Goal: Task Accomplishment & Management: Complete application form

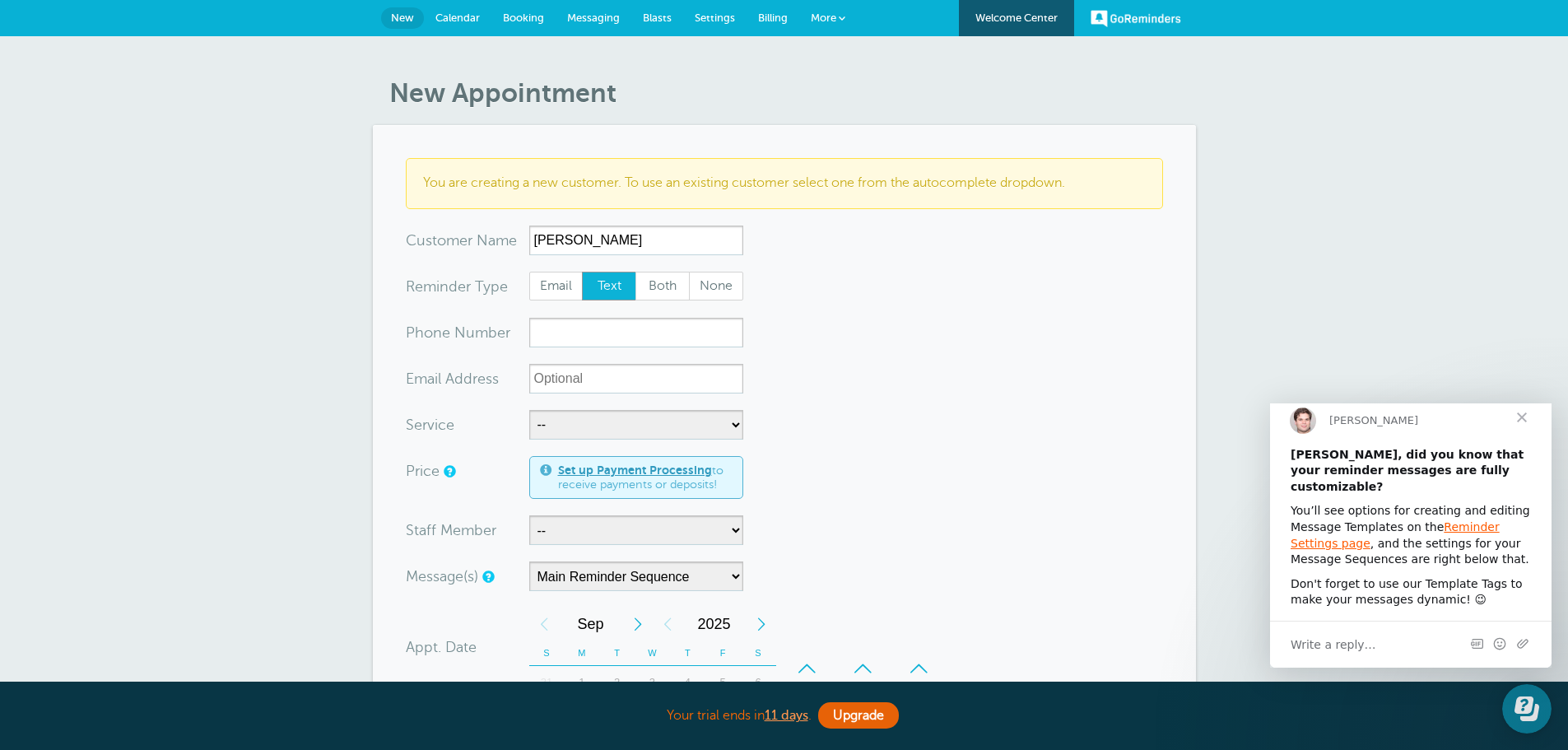
type input "[PERSON_NAME]"
click at [621, 335] on input "xxx-no-autofill" at bounding box center [636, 333] width 214 height 29
type input "3363378217"
click at [606, 422] on select "-- Free Home Consultation Installation" at bounding box center [636, 424] width 214 height 29
select select "28199"
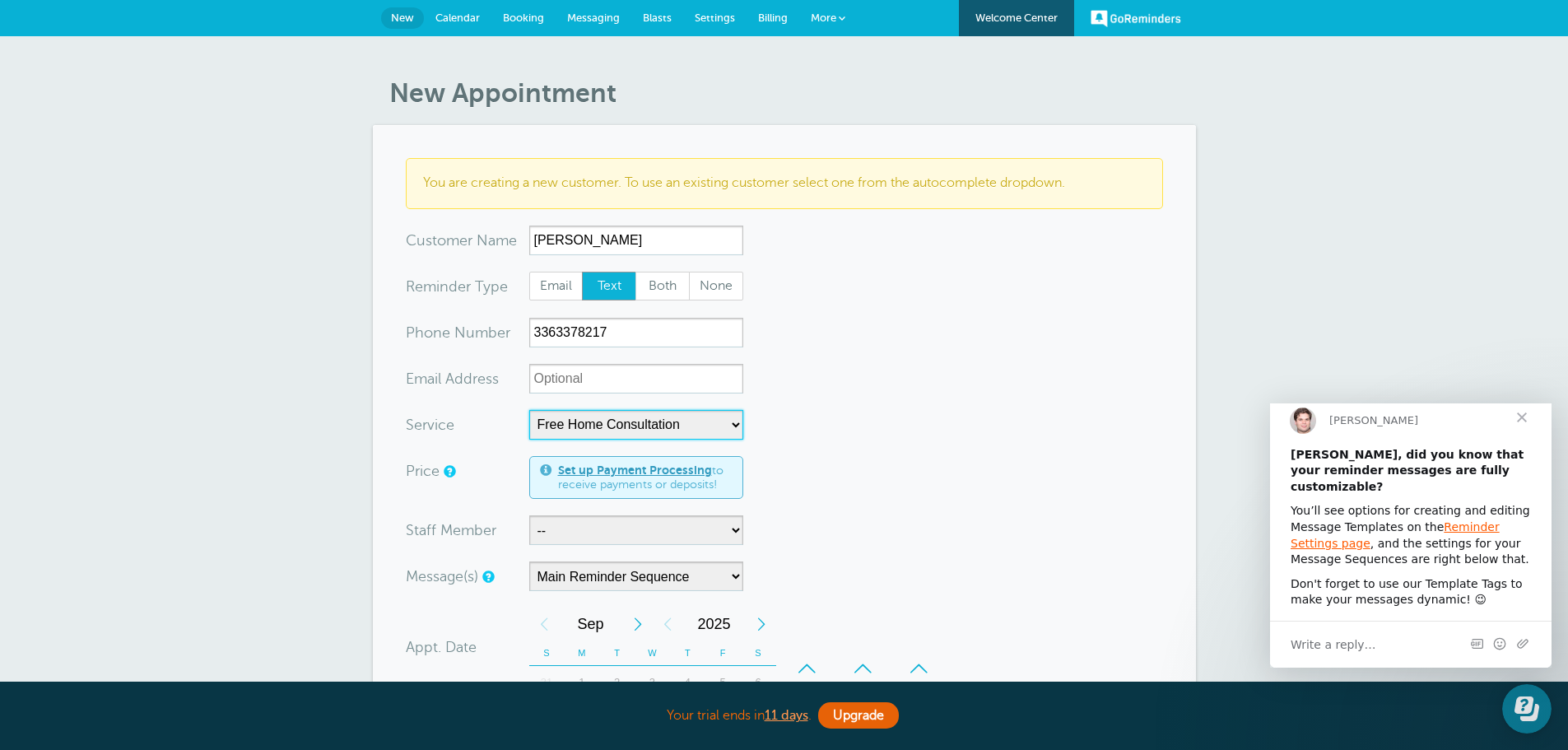
click at [530, 410] on select "-- Free Home Consultation Installation" at bounding box center [636, 424] width 214 height 29
select select "60"
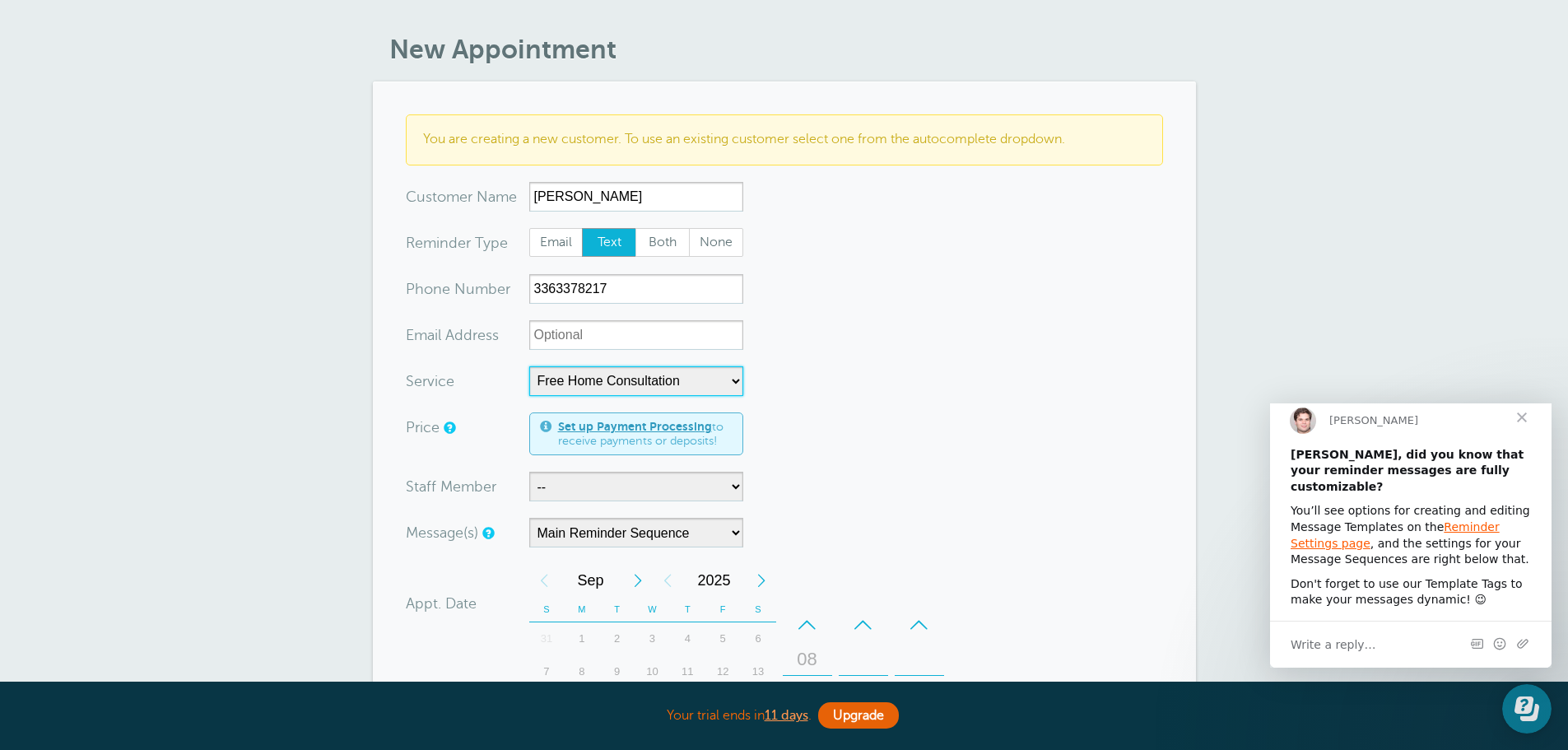
scroll to position [82, 0]
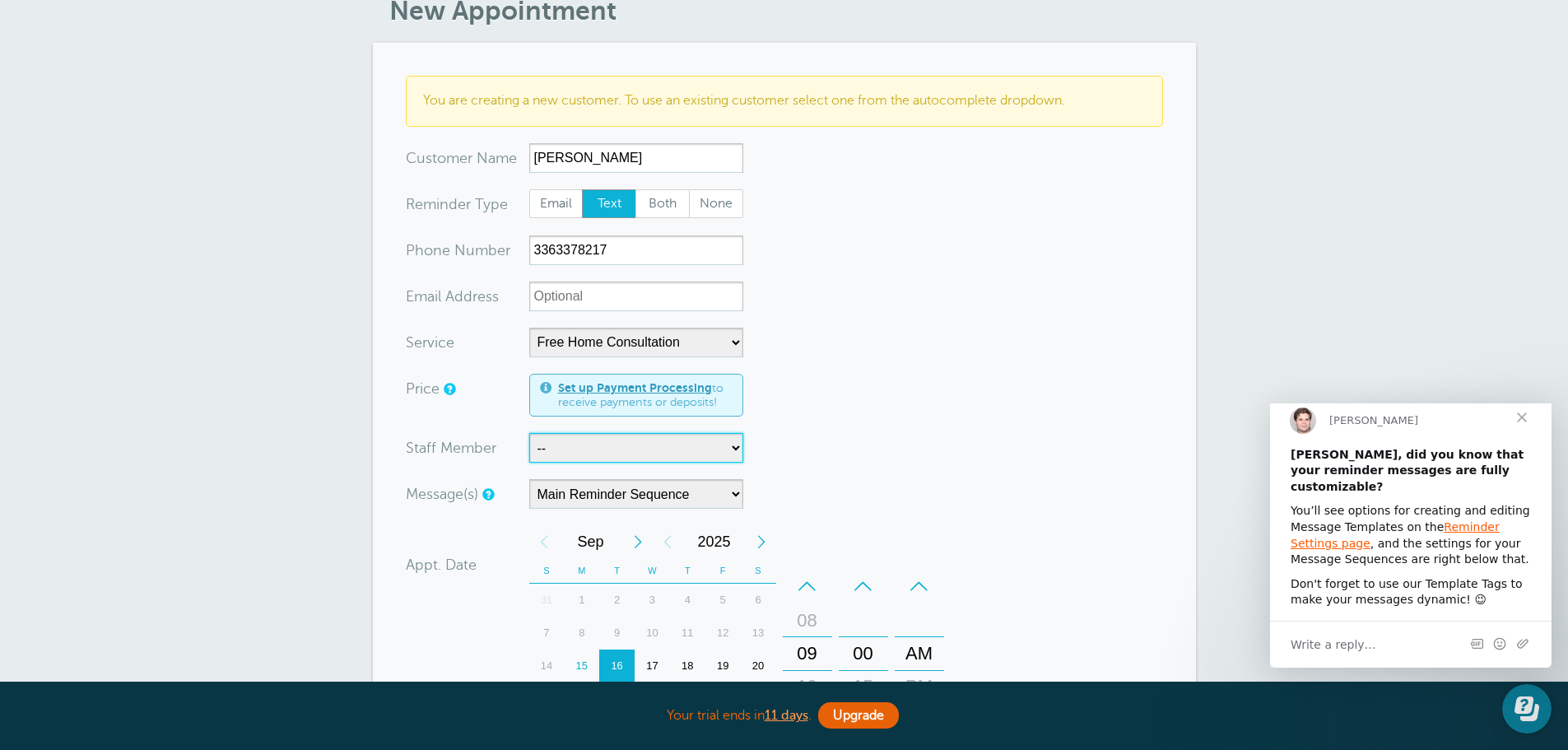
click at [603, 449] on select "-- Jody Justin Manuel" at bounding box center [636, 448] width 214 height 29
select select "21555"
click at [530, 433] on select "-- Jody Justin Manuel" at bounding box center [636, 448] width 214 height 29
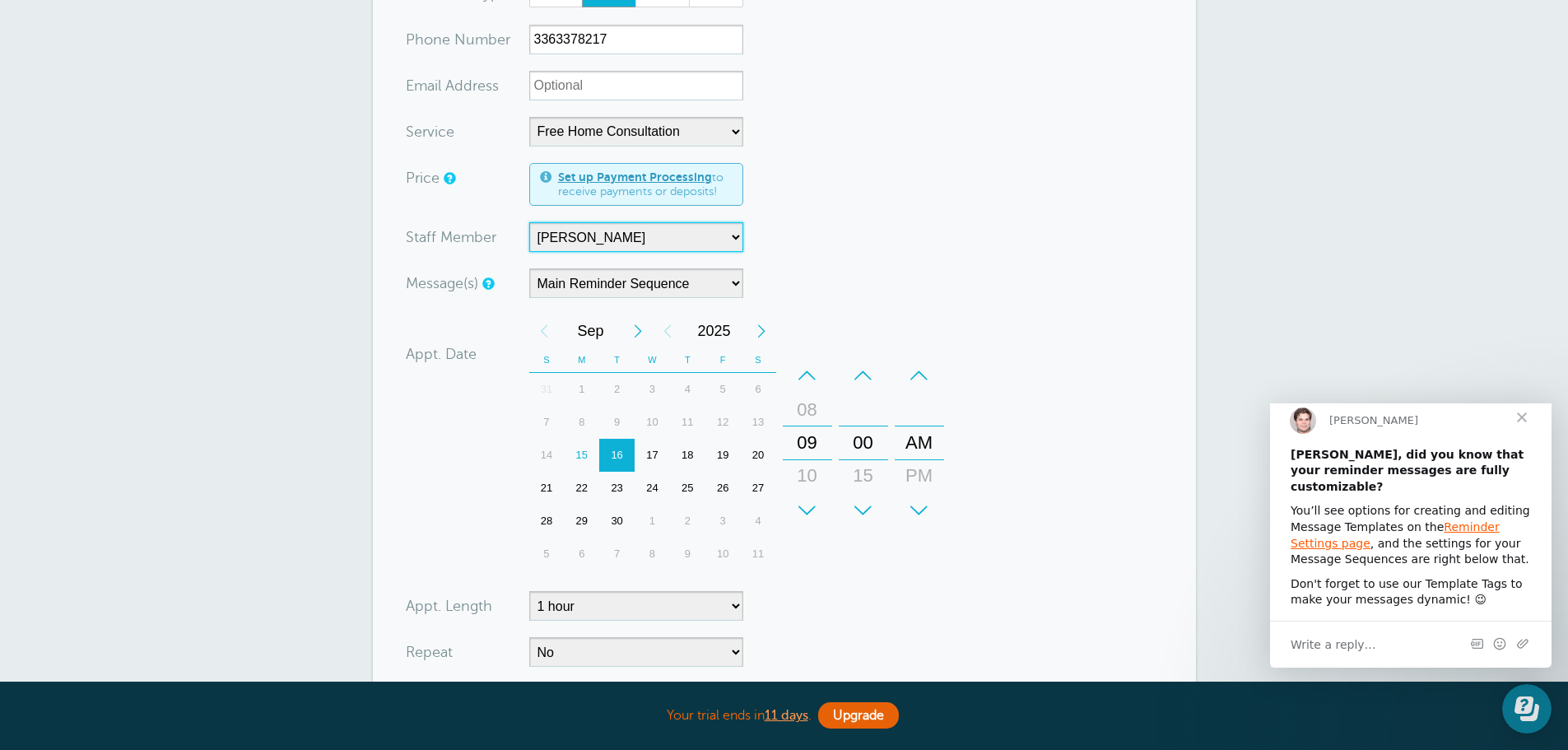
scroll to position [329, 0]
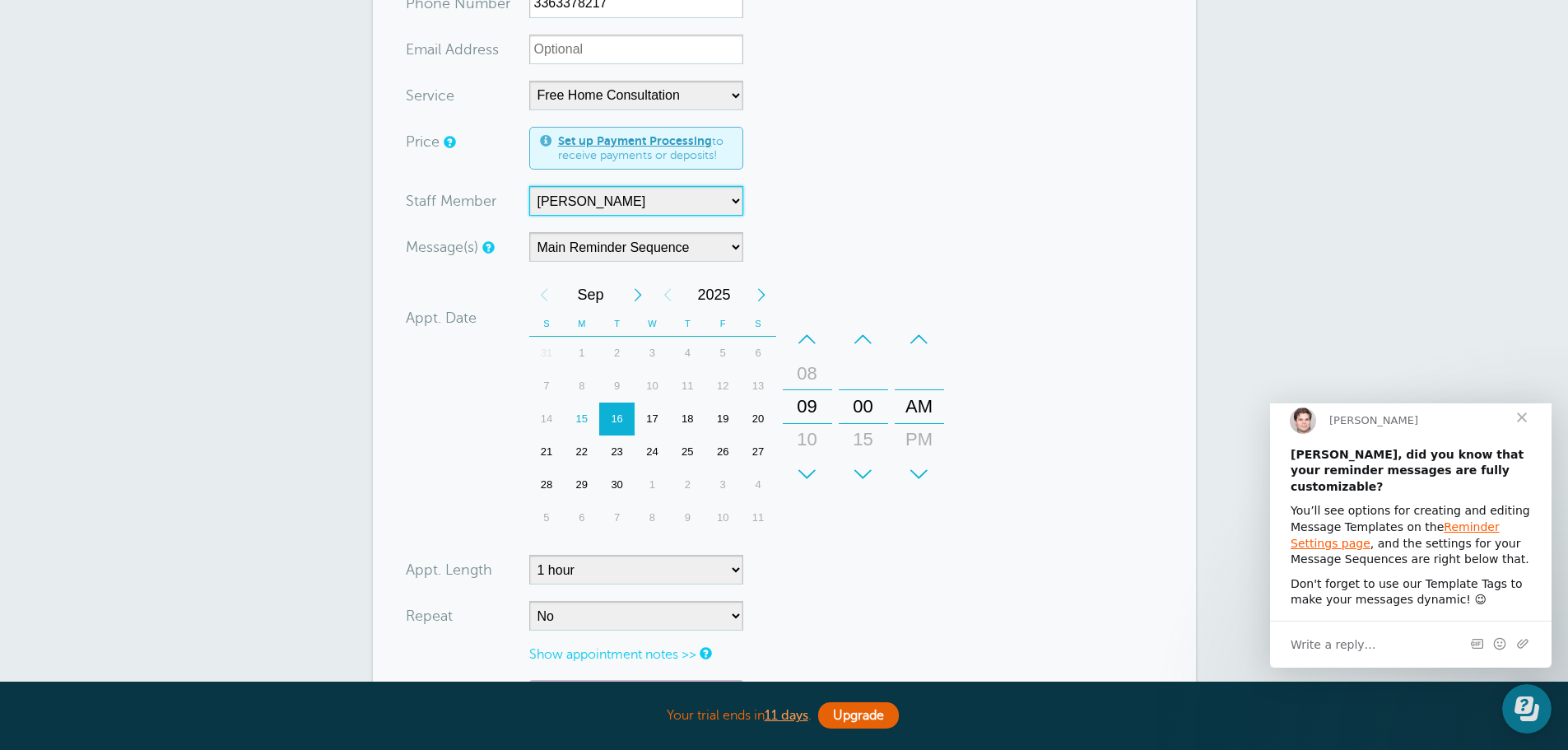
click at [585, 422] on div "15" at bounding box center [582, 419] width 35 height 33
click at [810, 479] on div "+" at bounding box center [808, 474] width 50 height 33
click at [809, 479] on div "+" at bounding box center [808, 474] width 50 height 33
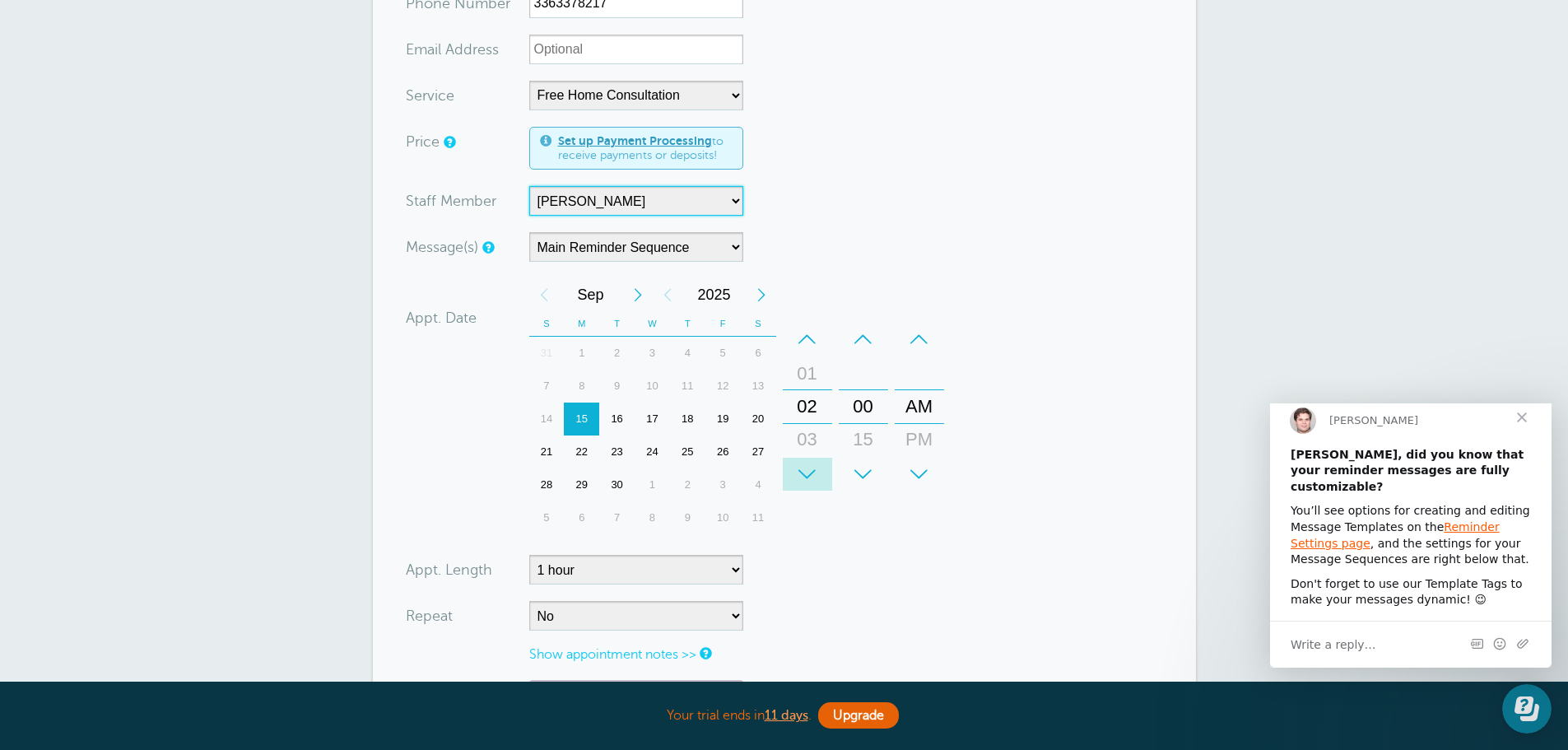
click at [809, 479] on div "+" at bounding box center [808, 474] width 50 height 33
click at [865, 342] on div "–" at bounding box center [863, 338] width 50 height 33
click at [871, 458] on div "+" at bounding box center [863, 474] width 50 height 33
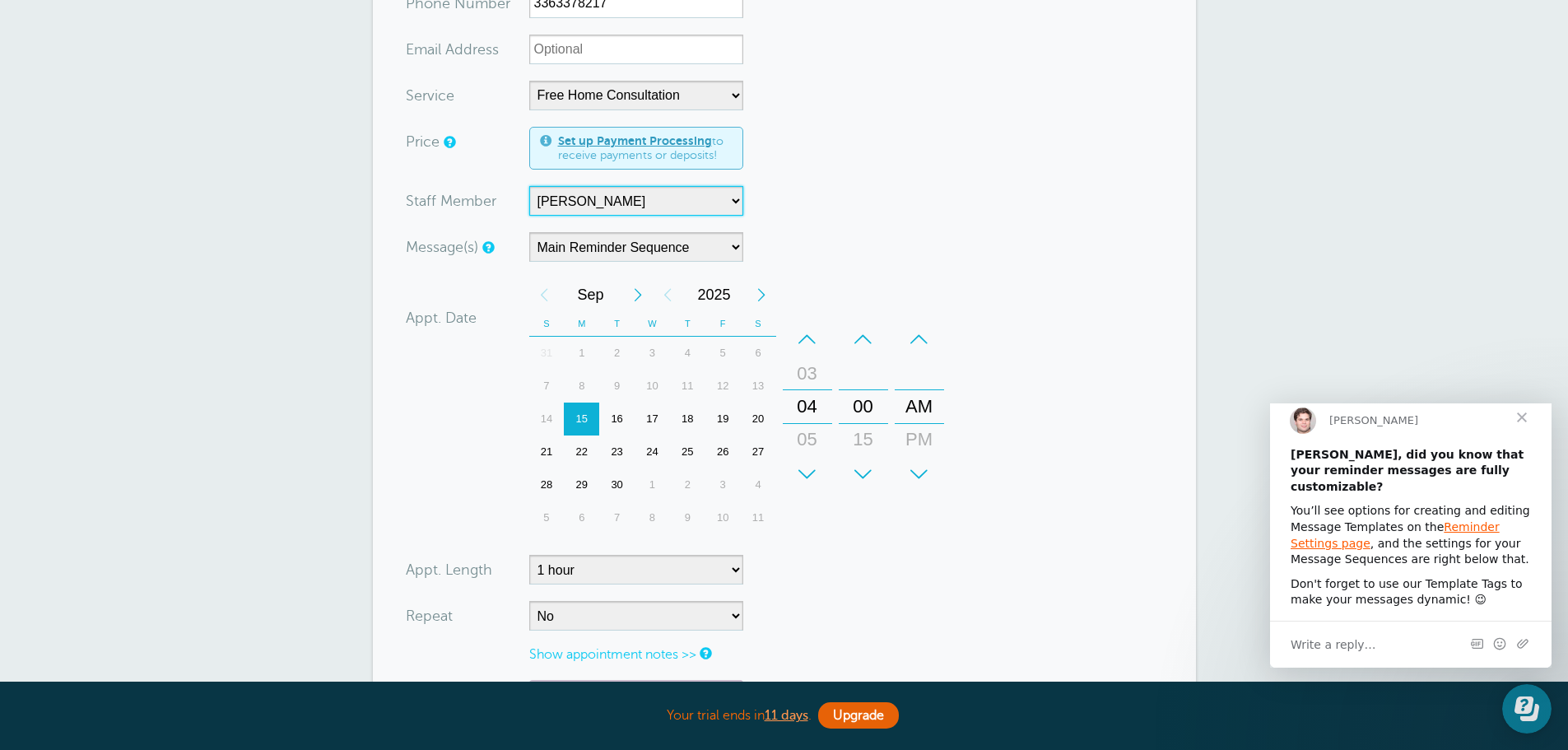
click at [869, 469] on div "+" at bounding box center [863, 474] width 50 height 33
click at [923, 469] on div "+" at bounding box center [919, 474] width 50 height 33
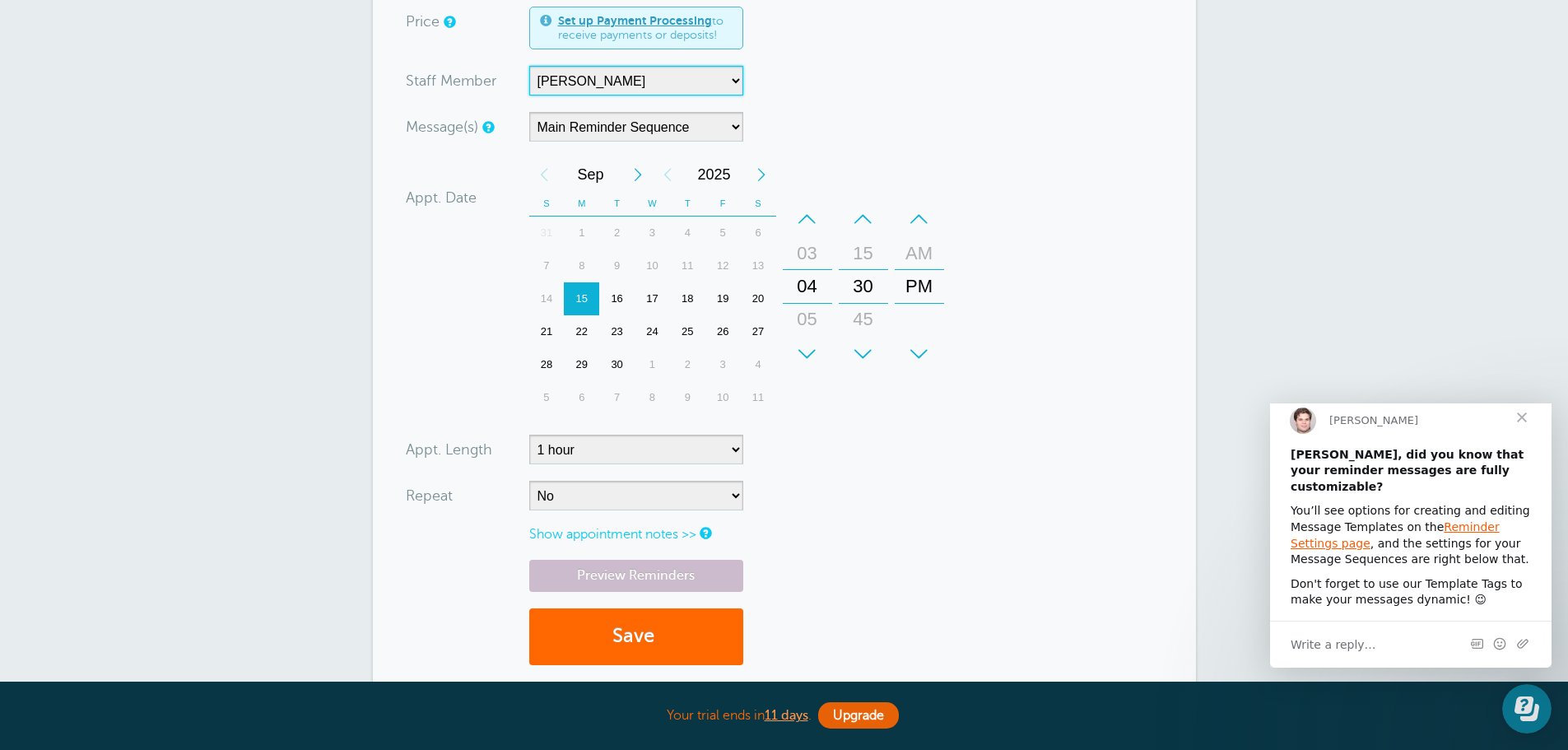
scroll to position [494, 0]
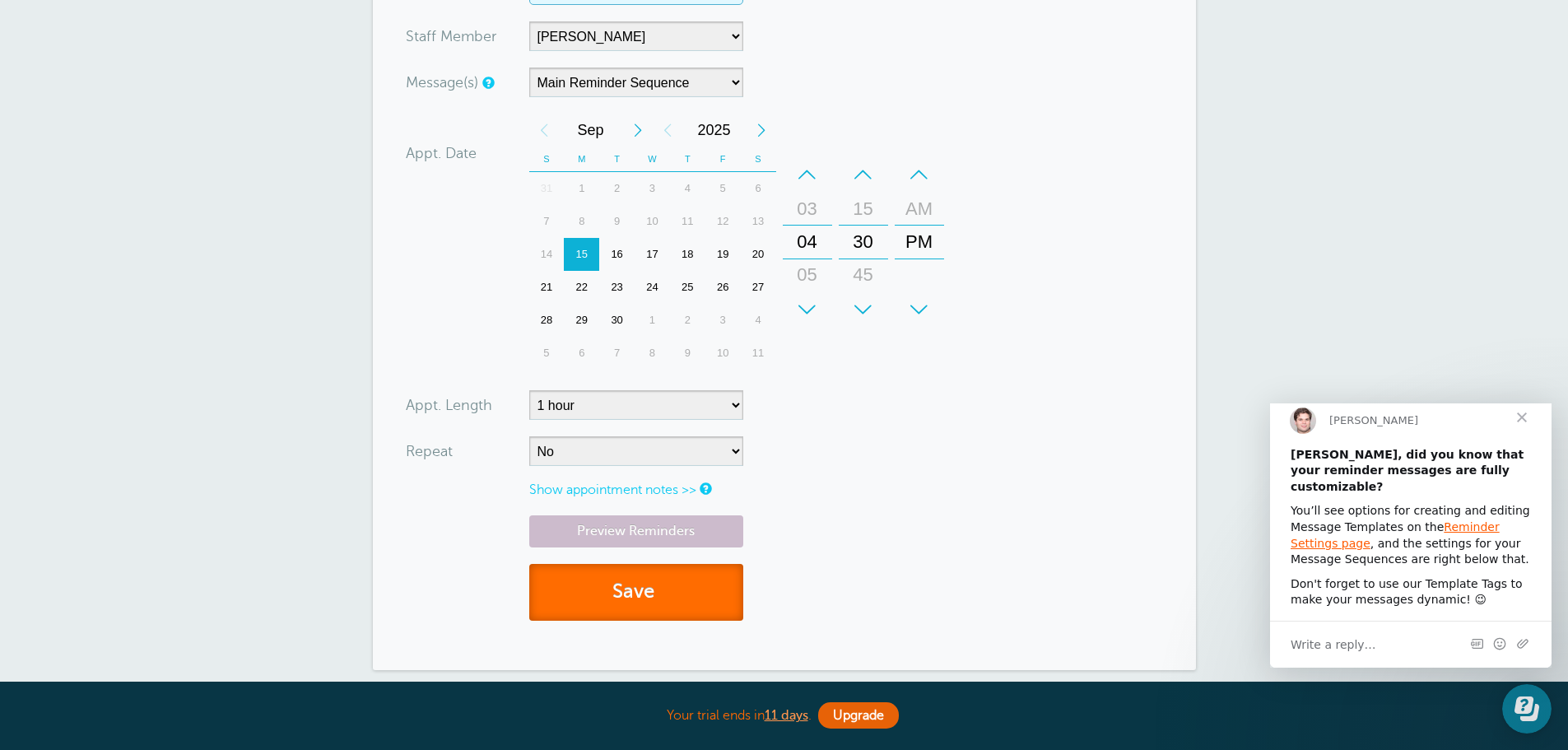
click at [643, 604] on button "Save" at bounding box center [636, 593] width 214 height 57
